Goal: Task Accomplishment & Management: Manage account settings

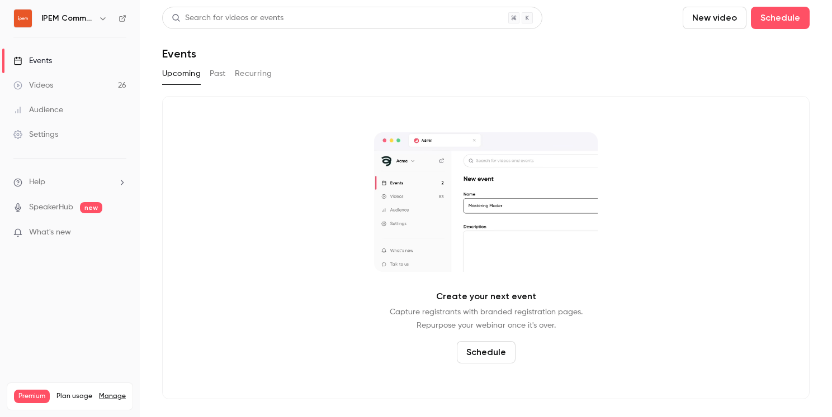
click at [203, 72] on div "Upcoming Past Recurring" at bounding box center [485, 74] width 647 height 18
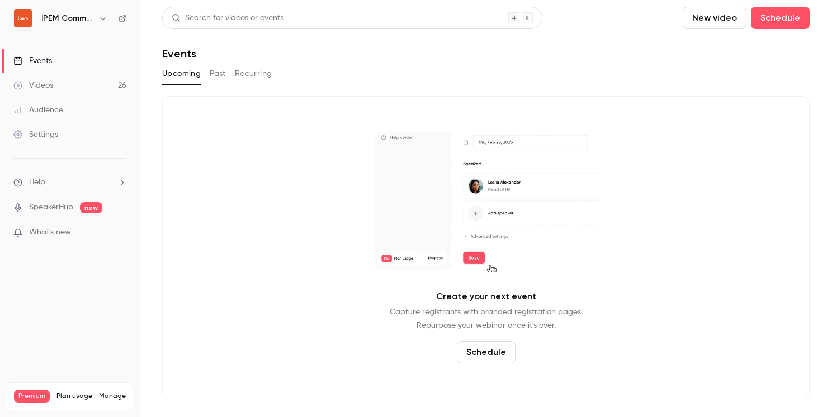
drag, startPoint x: 218, startPoint y: 73, endPoint x: 222, endPoint y: 77, distance: 5.9
click at [218, 73] on button "Past" at bounding box center [218, 74] width 16 height 18
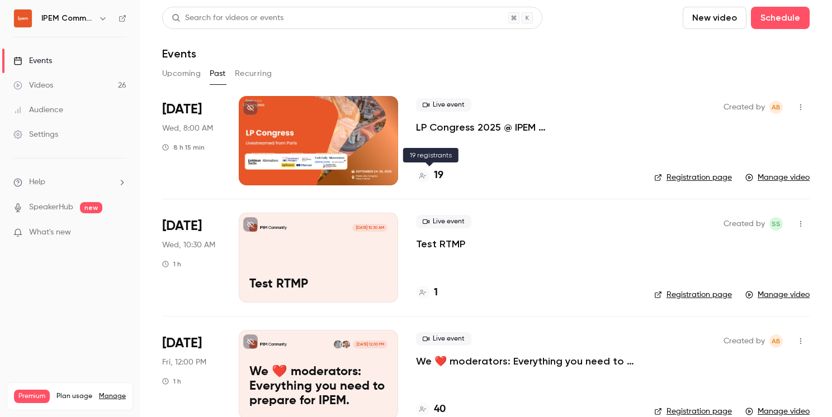
click at [410, 172] on h4 "19" at bounding box center [439, 175] width 10 height 15
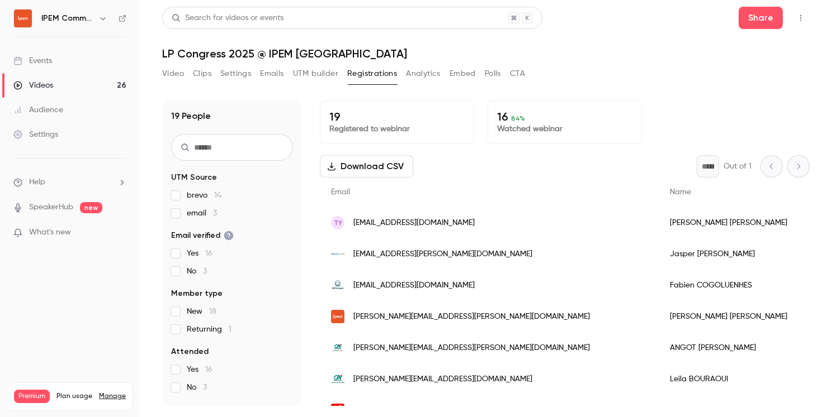
click at [410, 15] on icon "Top Bar Actions" at bounding box center [800, 18] width 9 height 8
click at [410, 16] on div at bounding box center [416, 208] width 832 height 417
click at [359, 165] on button "Download CSV" at bounding box center [366, 166] width 93 height 22
click at [371, 222] on span "[EMAIL_ADDRESS][DOMAIN_NAME]" at bounding box center [413, 223] width 121 height 12
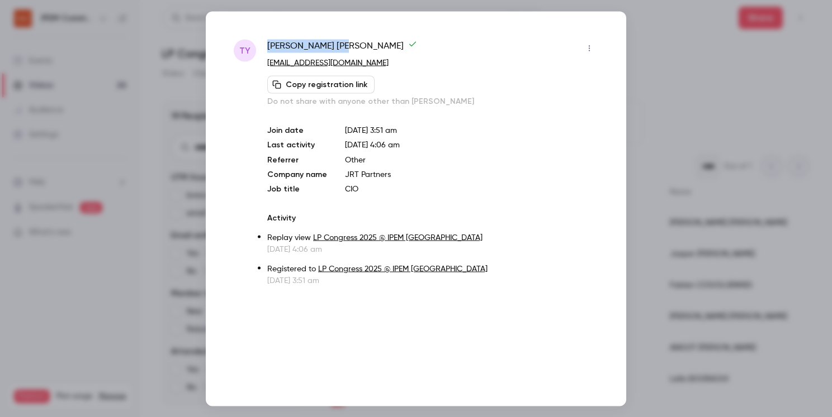
drag, startPoint x: 326, startPoint y: 45, endPoint x: 265, endPoint y: 44, distance: 61.5
click at [265, 44] on div "[PERSON_NAME] [PERSON_NAME] [EMAIL_ADDRESS][DOMAIN_NAME] Copy registration link…" at bounding box center [416, 162] width 364 height 247
copy span "tuck [PERSON_NAME]"
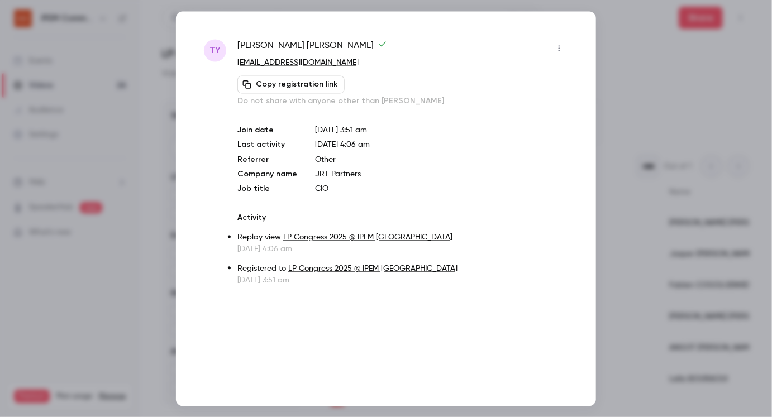
drag, startPoint x: 645, startPoint y: 28, endPoint x: 625, endPoint y: 32, distance: 21.2
click at [410, 28] on div at bounding box center [386, 208] width 772 height 417
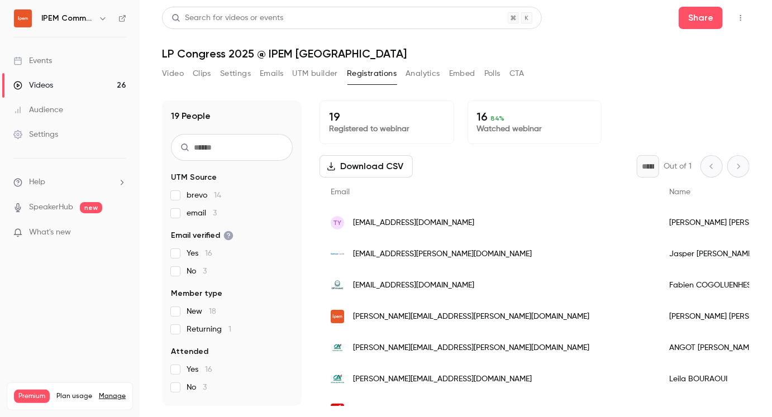
click at [167, 73] on button "Video" at bounding box center [173, 74] width 22 height 18
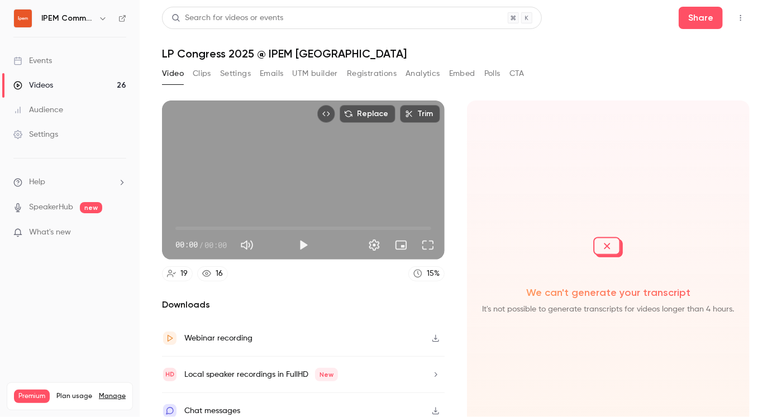
click at [42, 80] on div "Videos" at bounding box center [33, 85] width 40 height 11
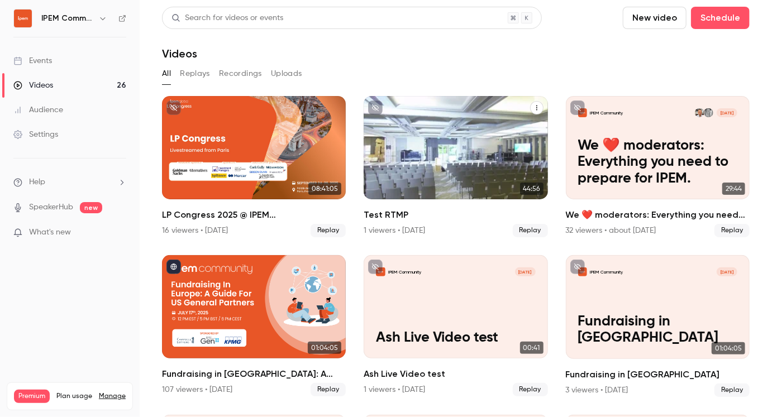
click at [410, 105] on icon "Test RTMP" at bounding box center [537, 108] width 7 height 7
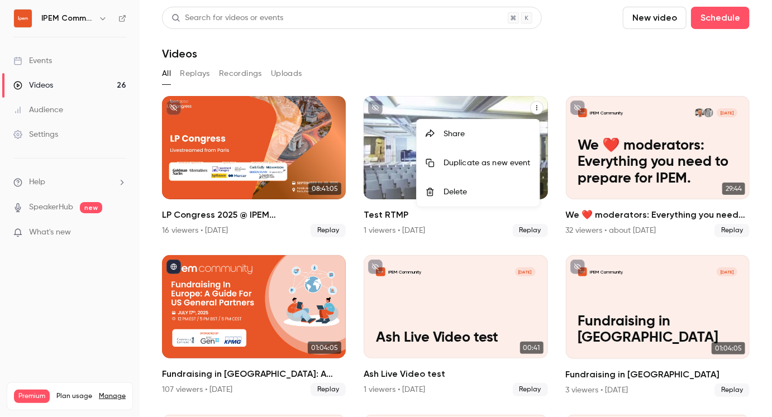
click at [410, 189] on div "Delete" at bounding box center [487, 192] width 87 height 11
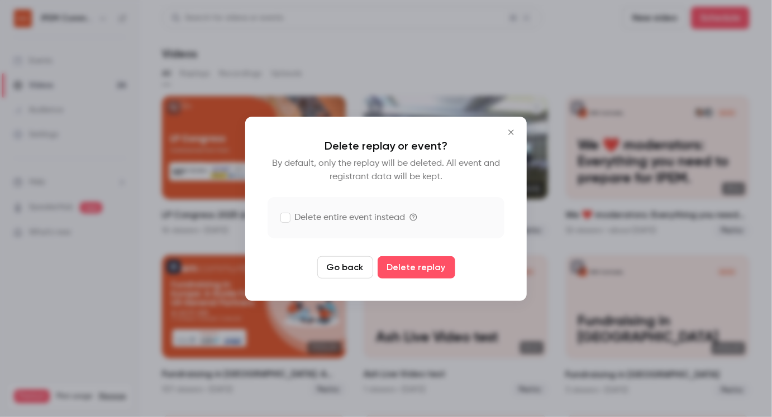
drag, startPoint x: 417, startPoint y: 263, endPoint x: 349, endPoint y: 217, distance: 81.4
click at [349, 217] on form "Delete replay or event? By default, only the replay will be deleted. All event …" at bounding box center [386, 209] width 237 height 140
click at [349, 217] on label "Delete entire event instead" at bounding box center [343, 217] width 124 height 13
click at [409, 270] on button "Delete replay and event" at bounding box center [416, 268] width 124 height 22
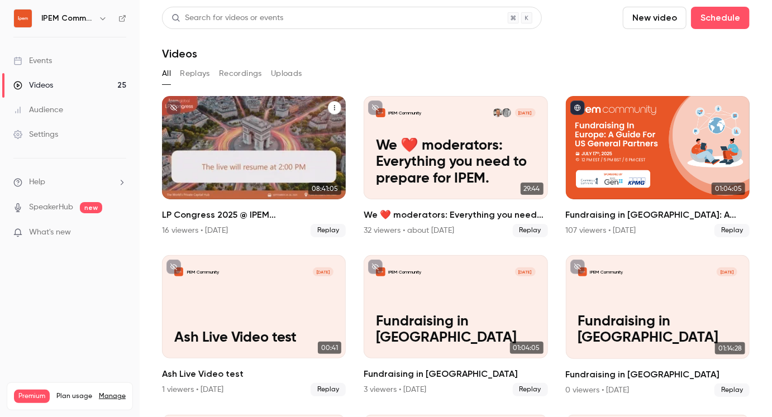
click at [212, 212] on h2 "LP Congress 2025 @ IPEM [GEOGRAPHIC_DATA]" at bounding box center [254, 214] width 184 height 13
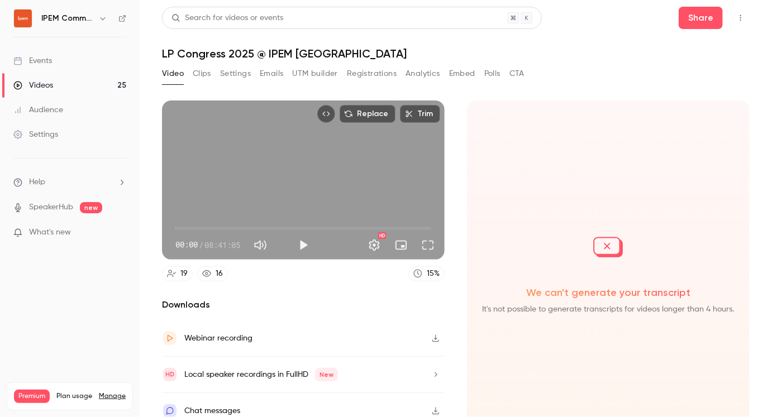
click at [196, 74] on button "Clips" at bounding box center [202, 74] width 18 height 18
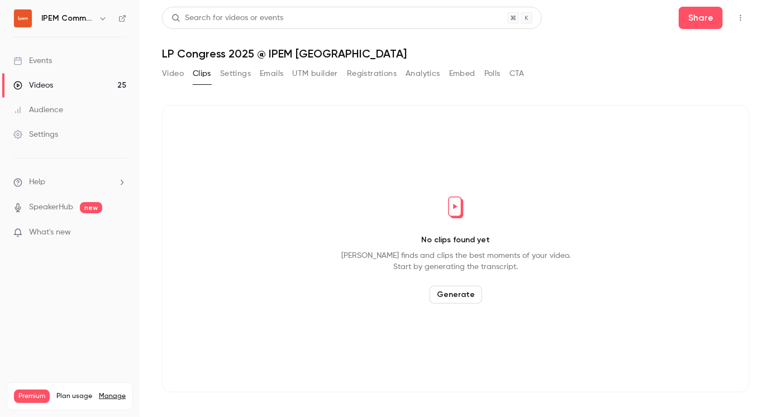
click at [179, 73] on button "Video" at bounding box center [173, 74] width 22 height 18
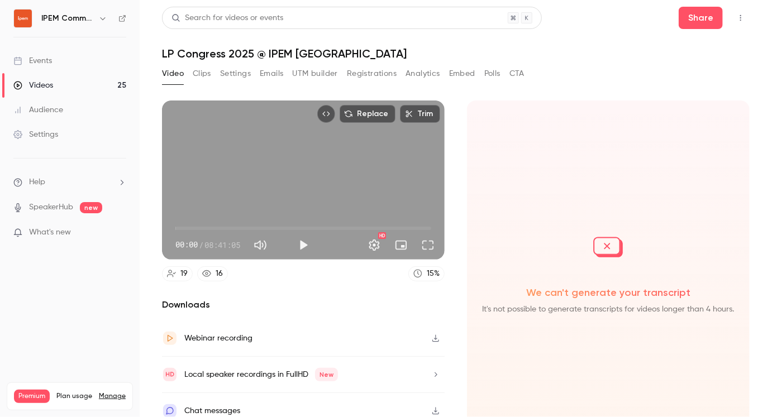
scroll to position [9, 0]
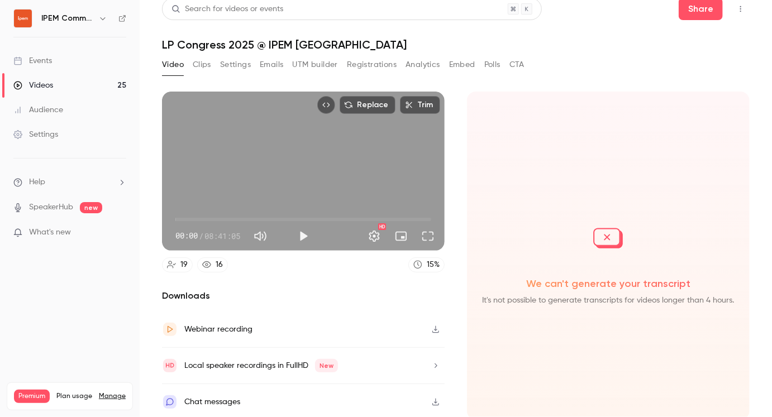
click at [410, 326] on icon "button" at bounding box center [435, 330] width 9 height 8
